Goal: Use online tool/utility: Utilize a website feature to perform a specific function

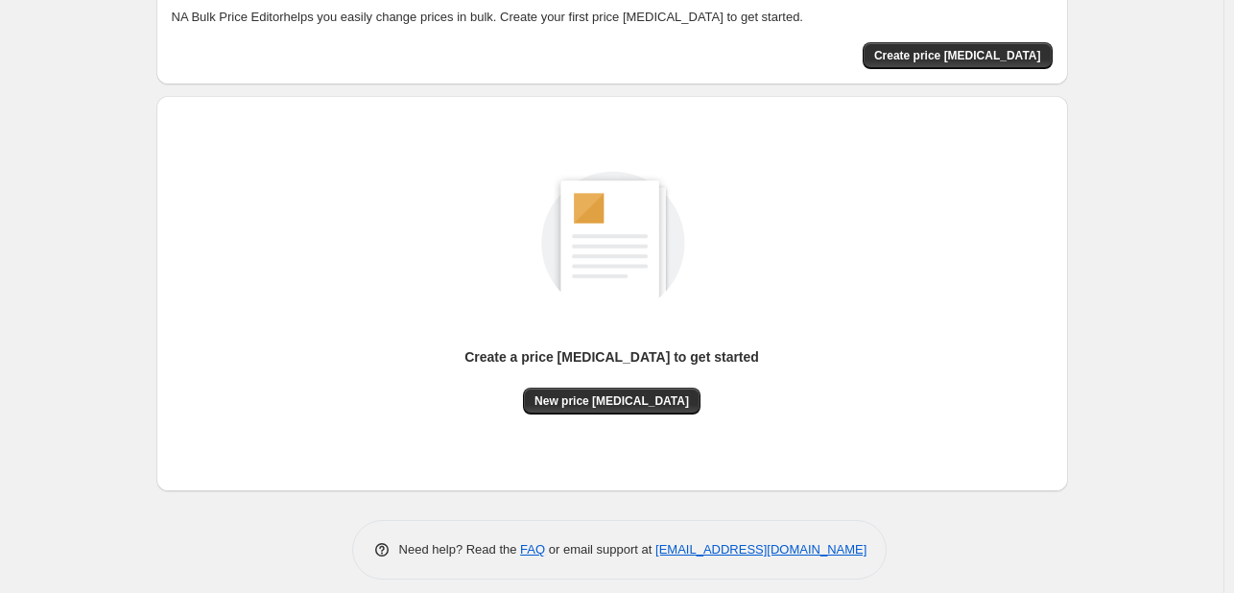
scroll to position [126, 0]
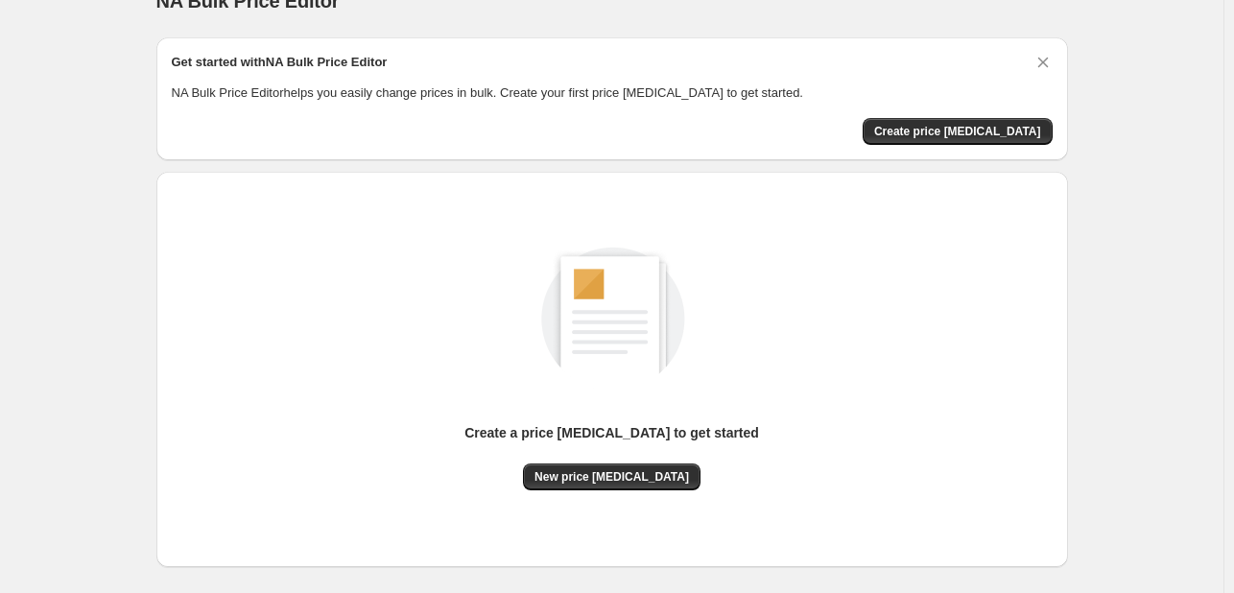
scroll to position [126, 0]
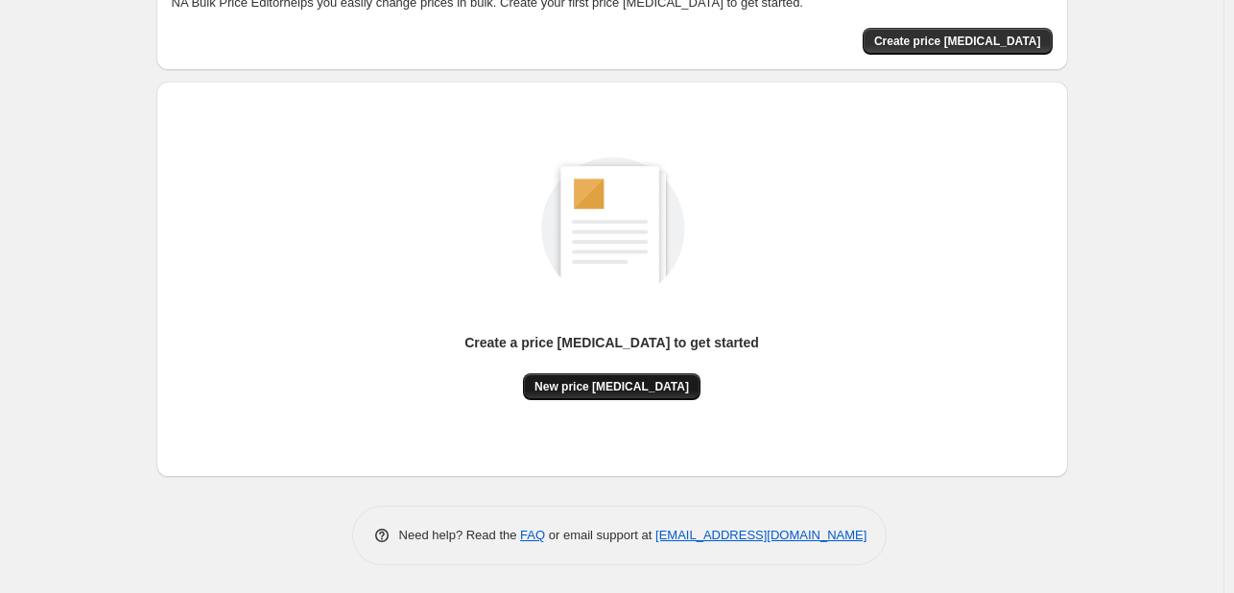
click at [644, 385] on span "New price [MEDICAL_DATA]" at bounding box center [612, 386] width 155 height 15
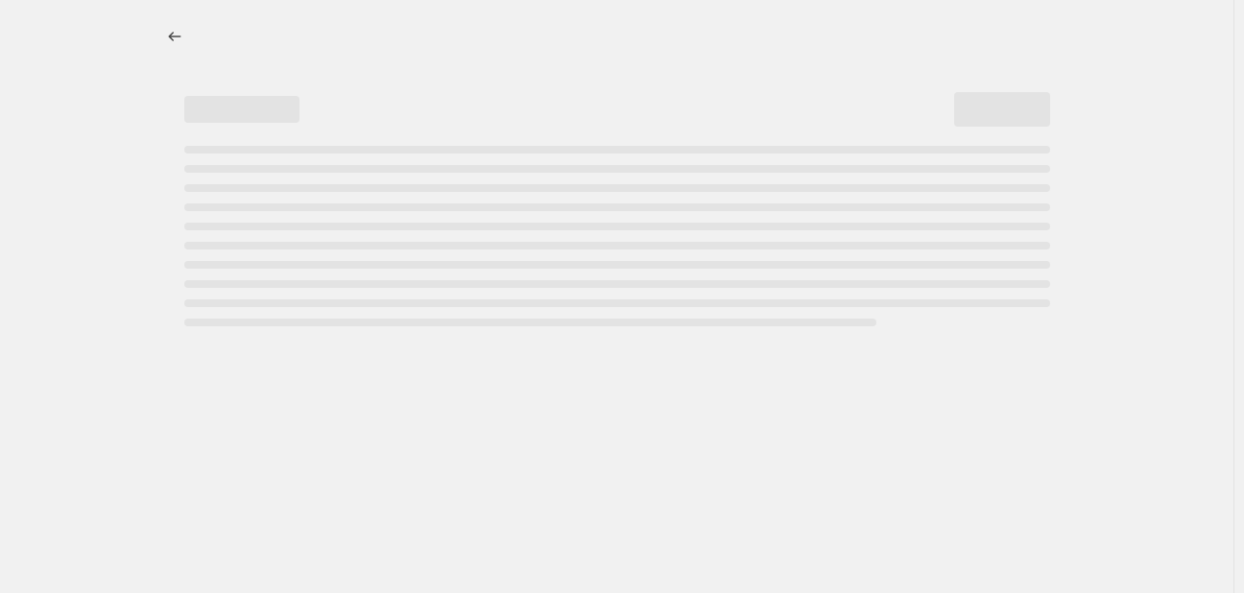
select select "percentage"
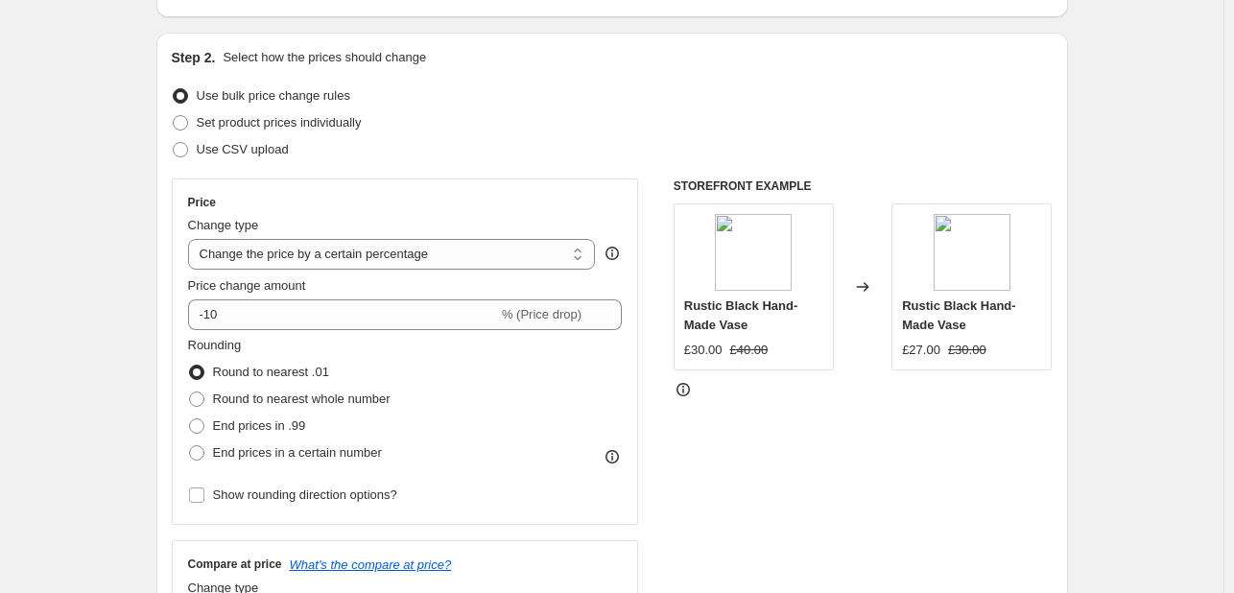
scroll to position [192, 0]
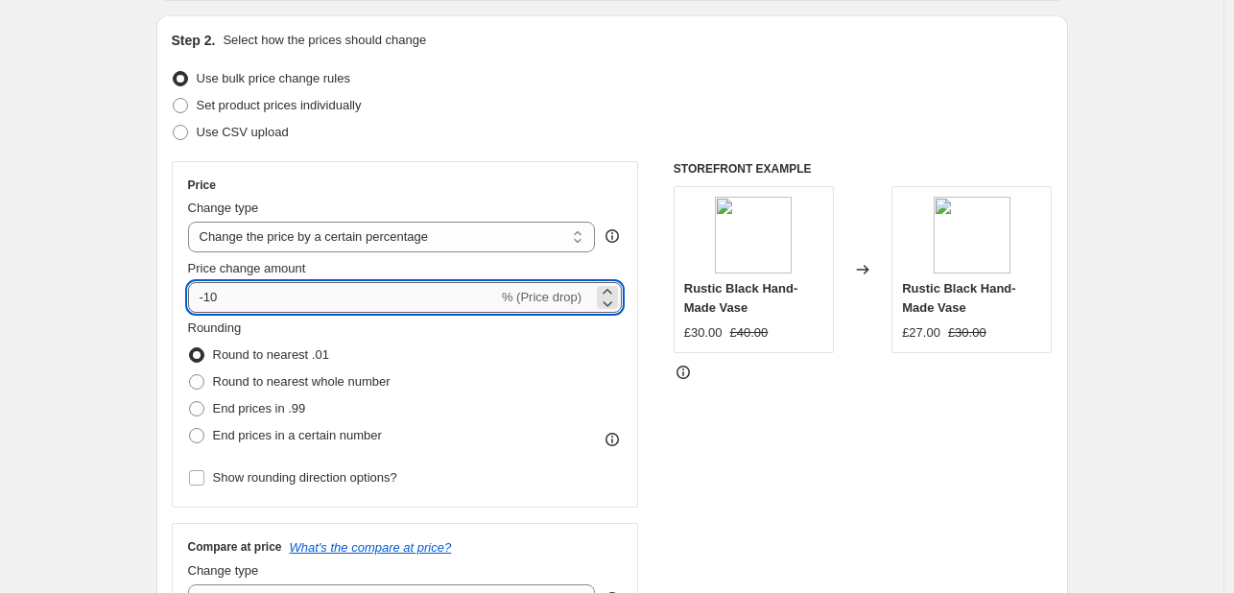
drag, startPoint x: 227, startPoint y: 300, endPoint x: 207, endPoint y: 303, distance: 19.4
click at [207, 303] on input "-10" at bounding box center [343, 297] width 310 height 31
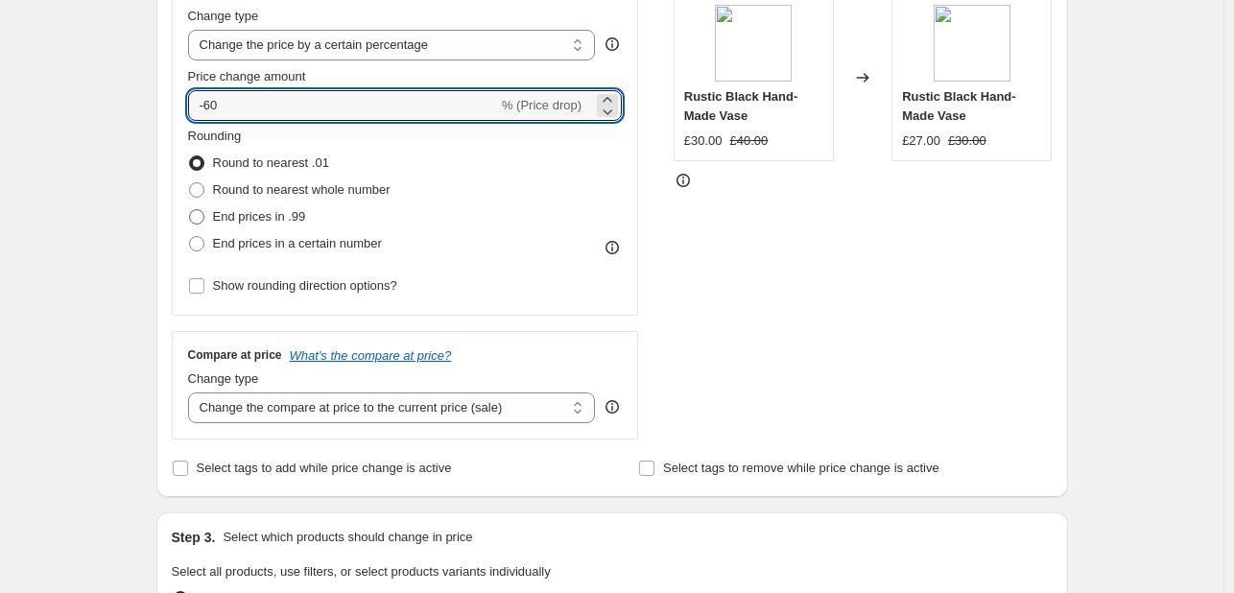
type input "-60"
click at [203, 206] on label "End prices in .99" at bounding box center [247, 216] width 118 height 27
click at [190, 209] on input "End prices in .99" at bounding box center [189, 209] width 1 height 1
radio input "true"
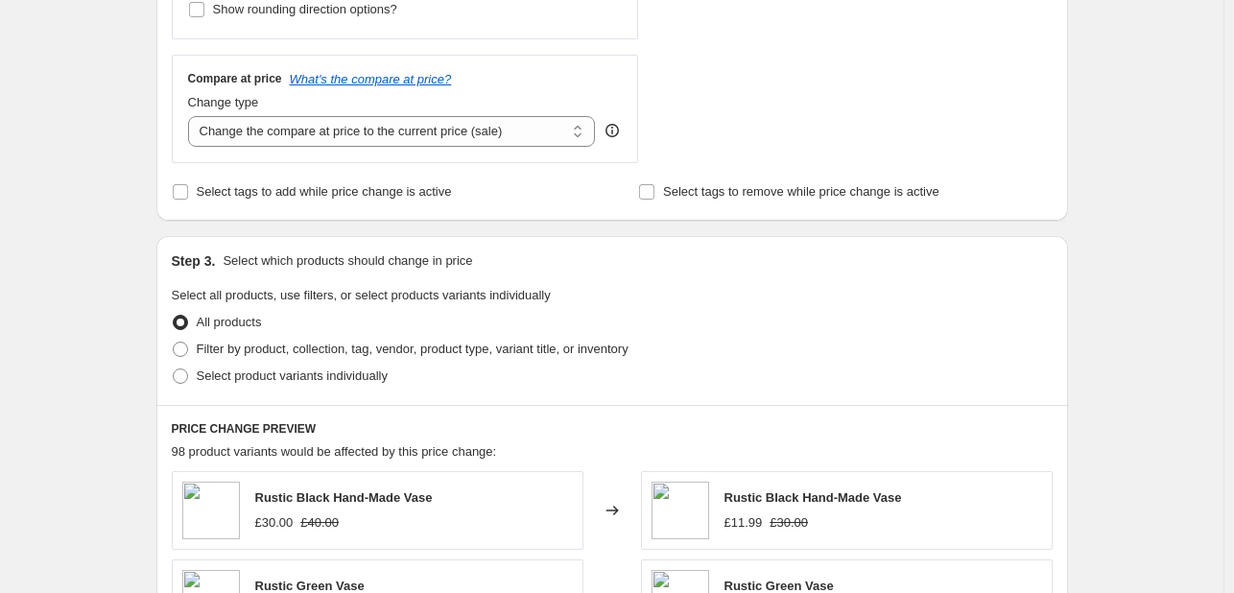
scroll to position [672, 0]
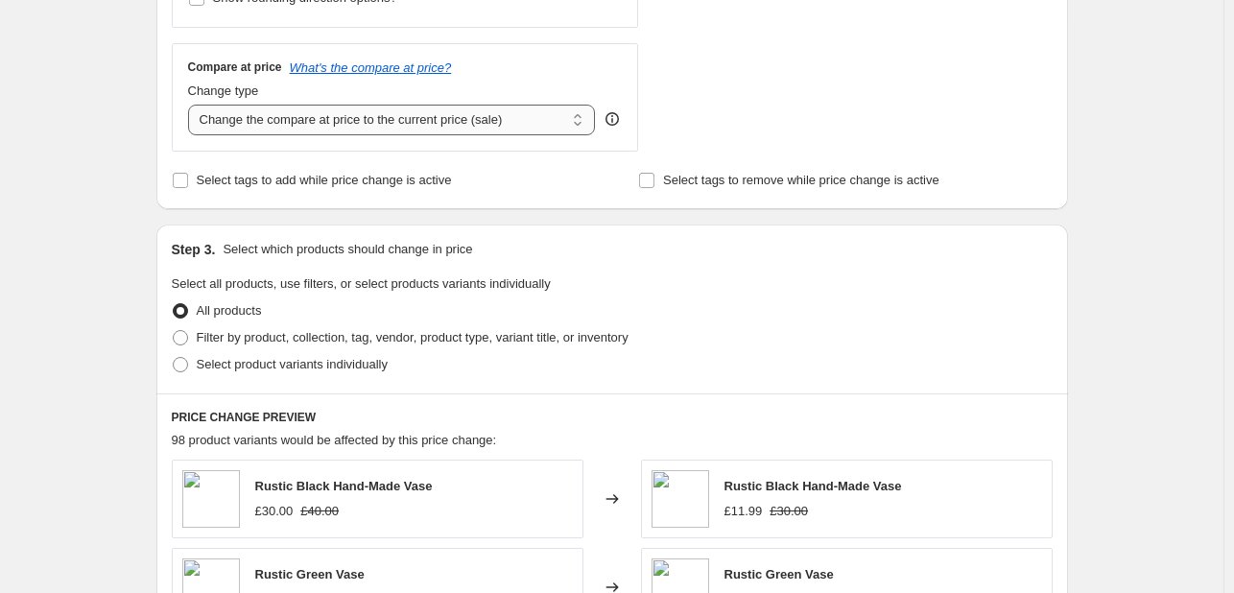
click at [453, 128] on select "Change the compare at price to the current price (sale) Change the compare at p…" at bounding box center [392, 120] width 408 height 31
click at [447, 121] on select "Change the compare at price to the current price (sale) Change the compare at p…" at bounding box center [392, 120] width 408 height 31
drag, startPoint x: 447, startPoint y: 121, endPoint x: 447, endPoint y: 132, distance: 11.5
click at [447, 121] on select "Change the compare at price to the current price (sale) Change the compare at p…" at bounding box center [392, 120] width 408 height 31
click at [192, 105] on select "Change the compare at price to the current price (sale) Change the compare at p…" at bounding box center [392, 120] width 408 height 31
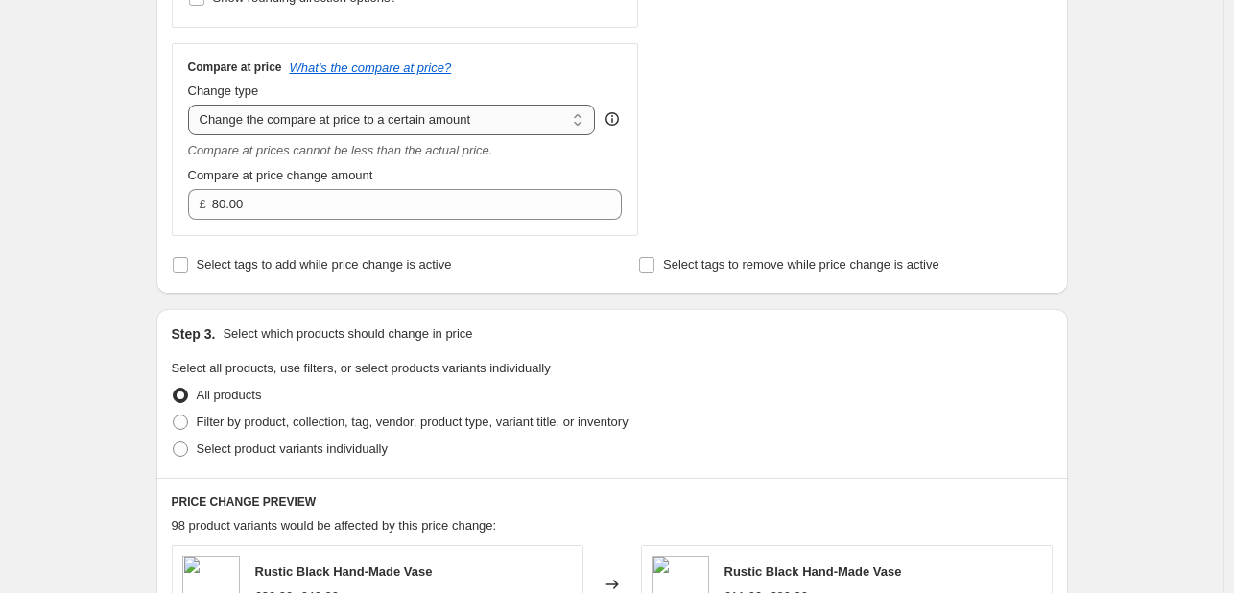
click at [383, 131] on select "Change the compare at price to the current price (sale) Change the compare at p…" at bounding box center [392, 120] width 408 height 31
select select "ep"
click at [192, 105] on select "Change the compare at price to the current price (sale) Change the compare at p…" at bounding box center [392, 120] width 408 height 31
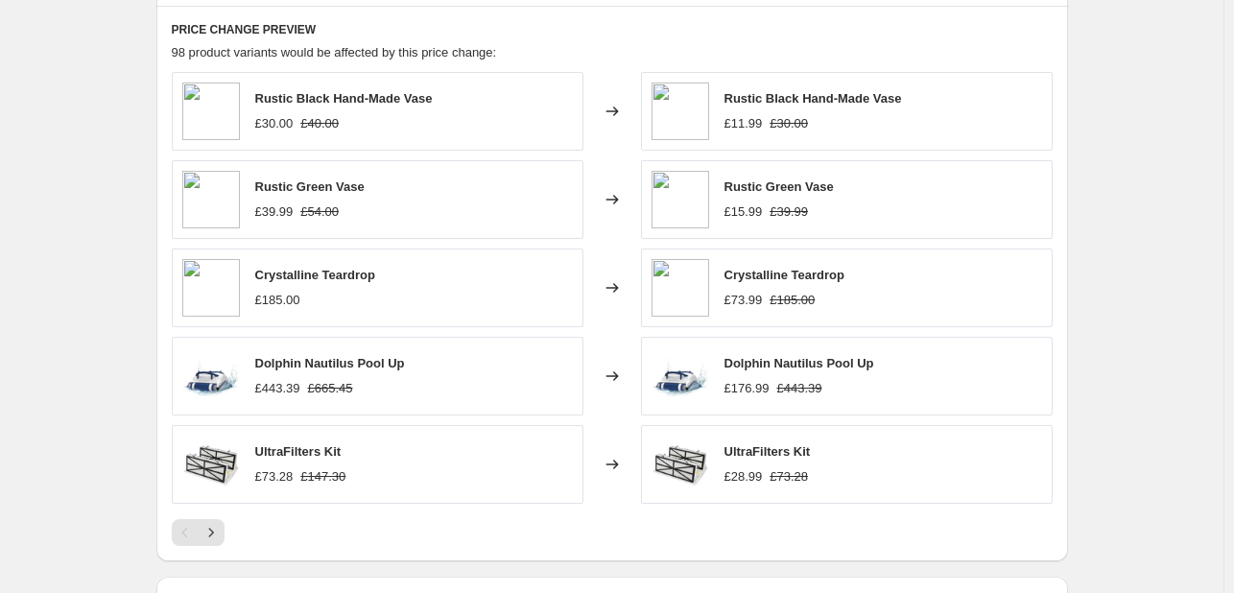
scroll to position [1324, 0]
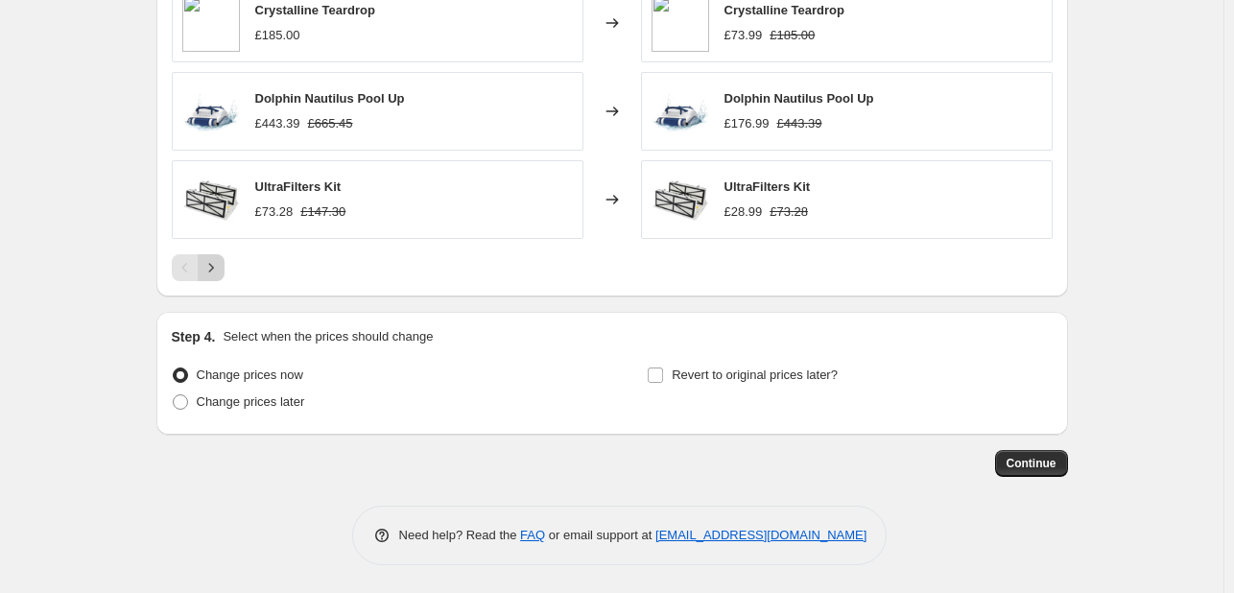
click at [215, 266] on icon "Next" at bounding box center [211, 267] width 19 height 19
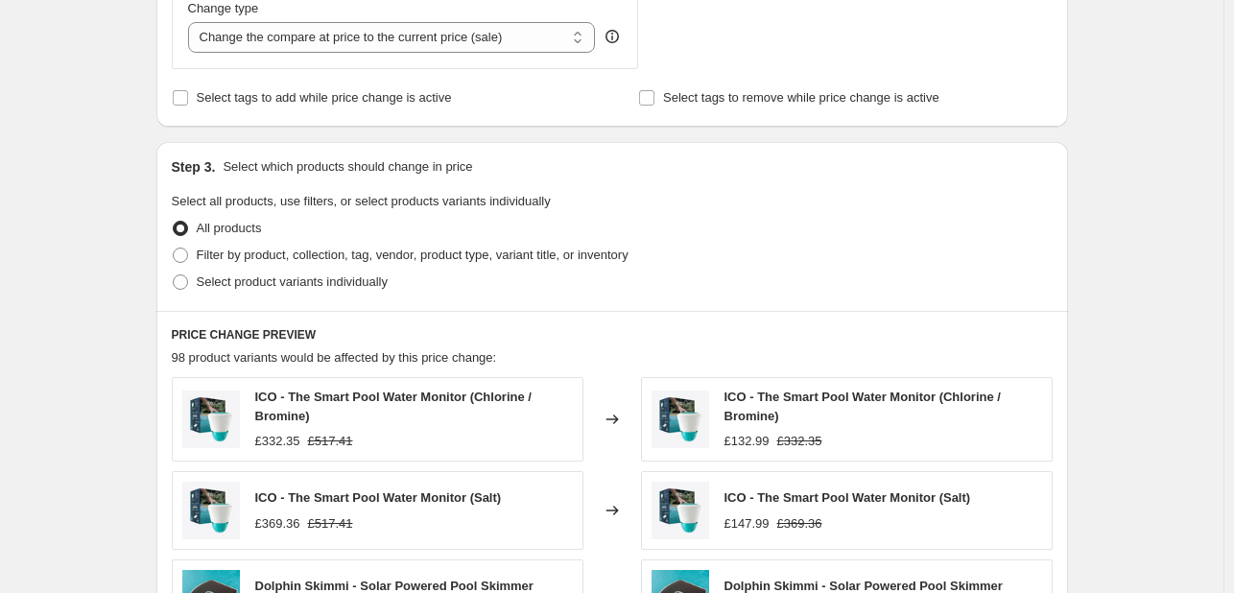
scroll to position [1234, 0]
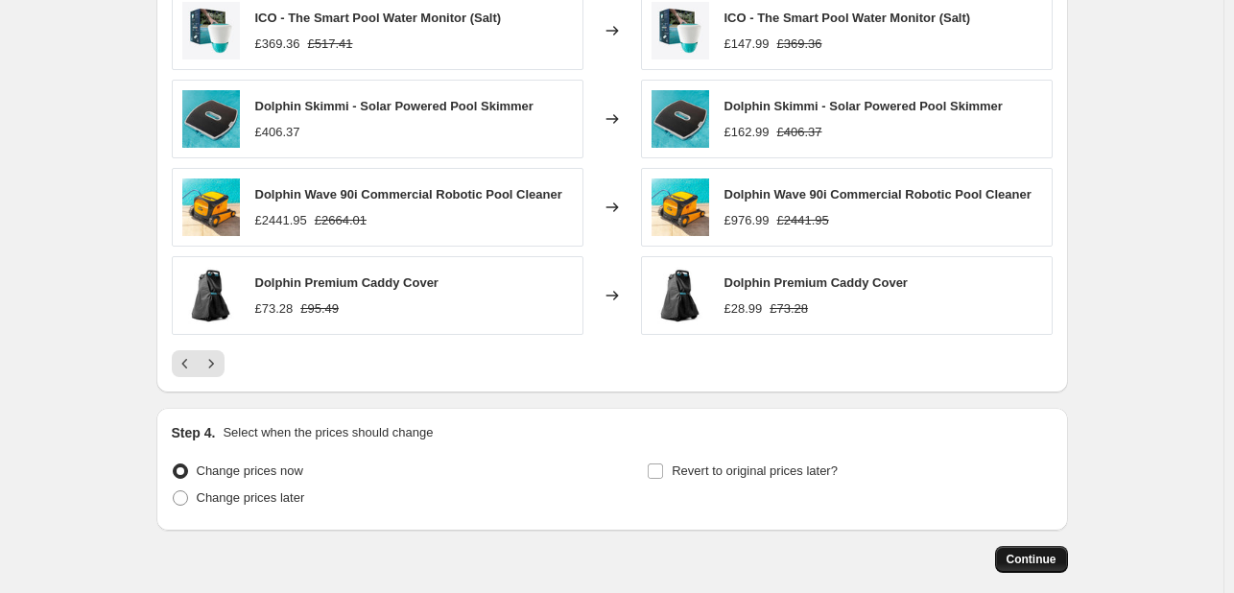
click at [1021, 557] on span "Continue" at bounding box center [1032, 559] width 50 height 15
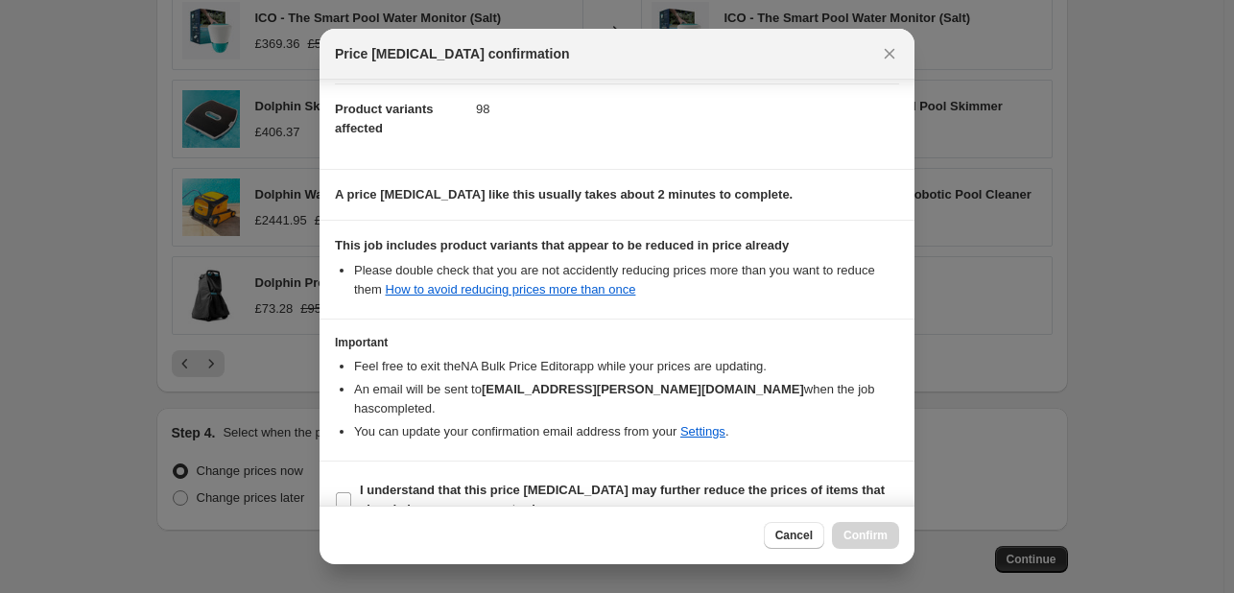
scroll to position [213, 0]
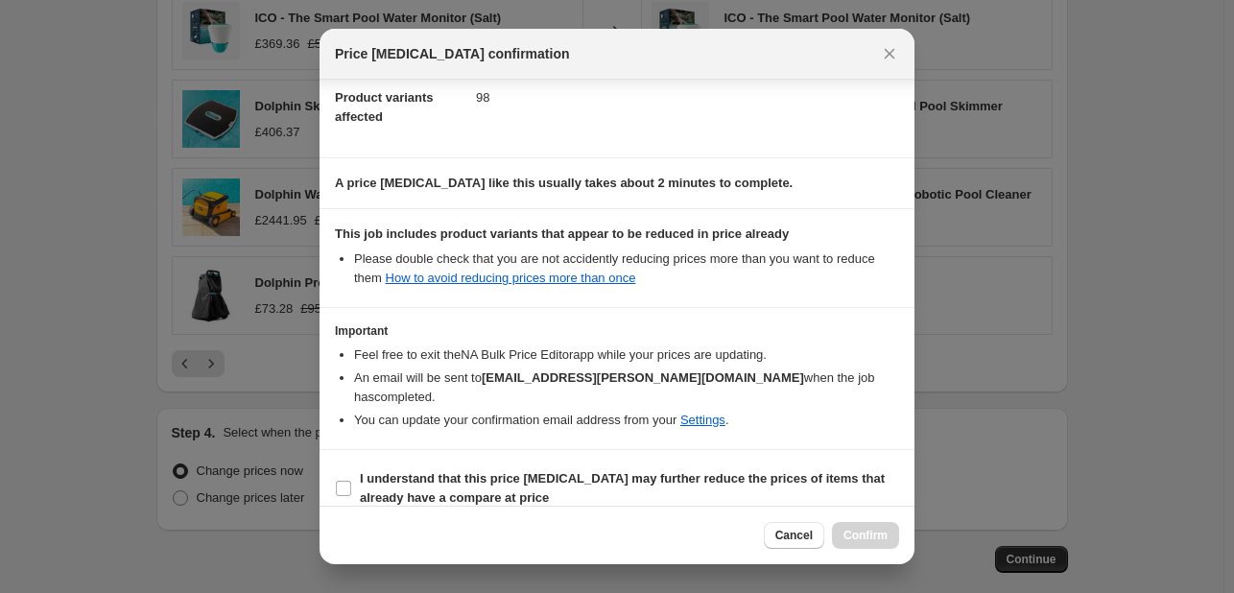
click at [329, 488] on section "I understand that this price change job may further reduce the prices of items …" at bounding box center [617, 488] width 595 height 77
click at [341, 481] on input "I understand that this price change job may further reduce the prices of items …" at bounding box center [343, 488] width 15 height 15
checkbox input "true"
click at [858, 537] on span "Confirm" at bounding box center [866, 535] width 44 height 15
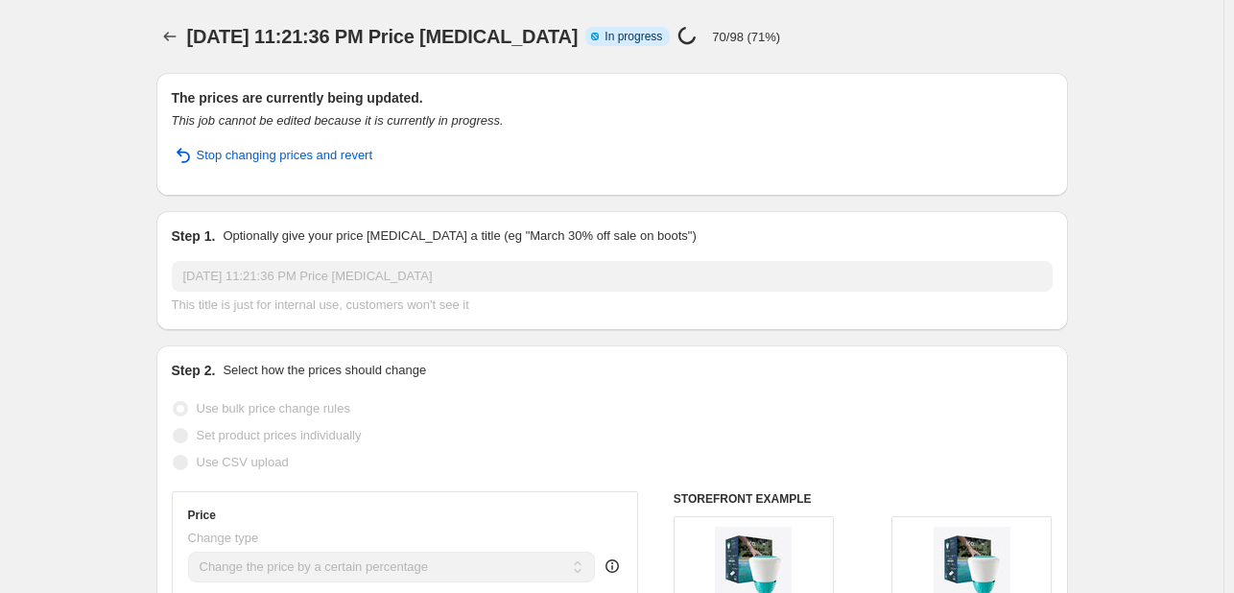
select select "percentage"
